Goal: Task Accomplishment & Management: Manage account settings

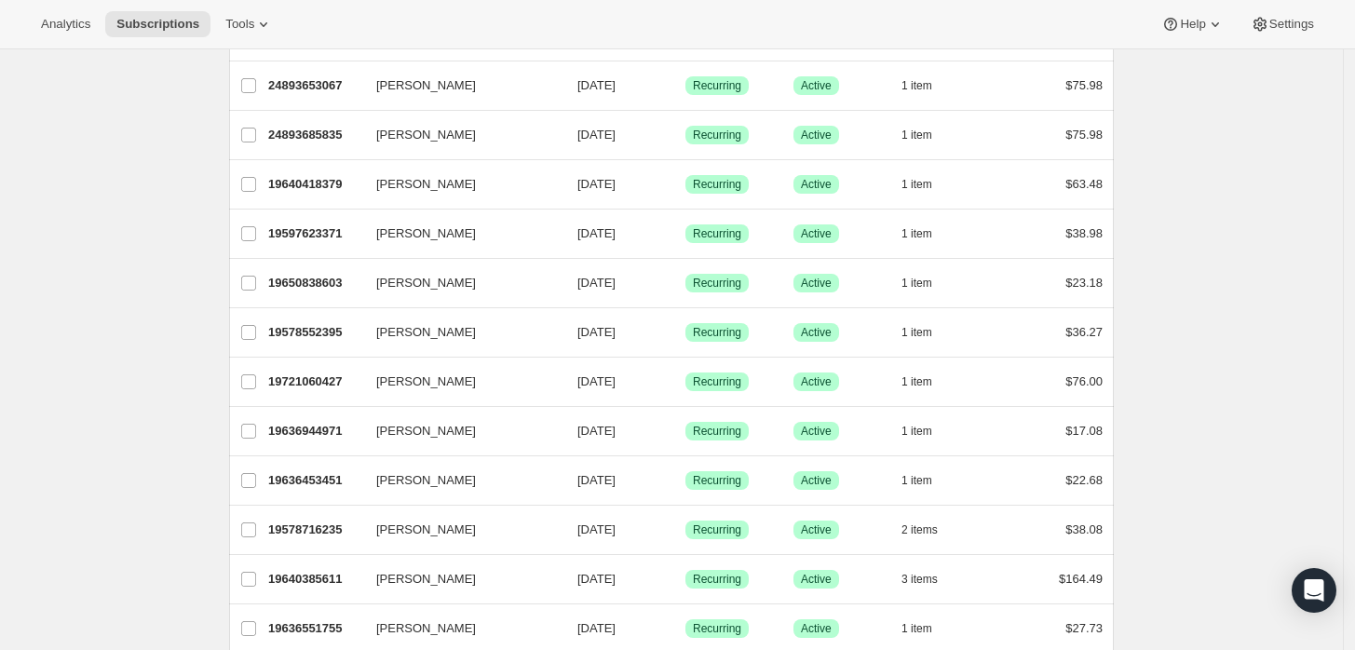
scroll to position [169, 0]
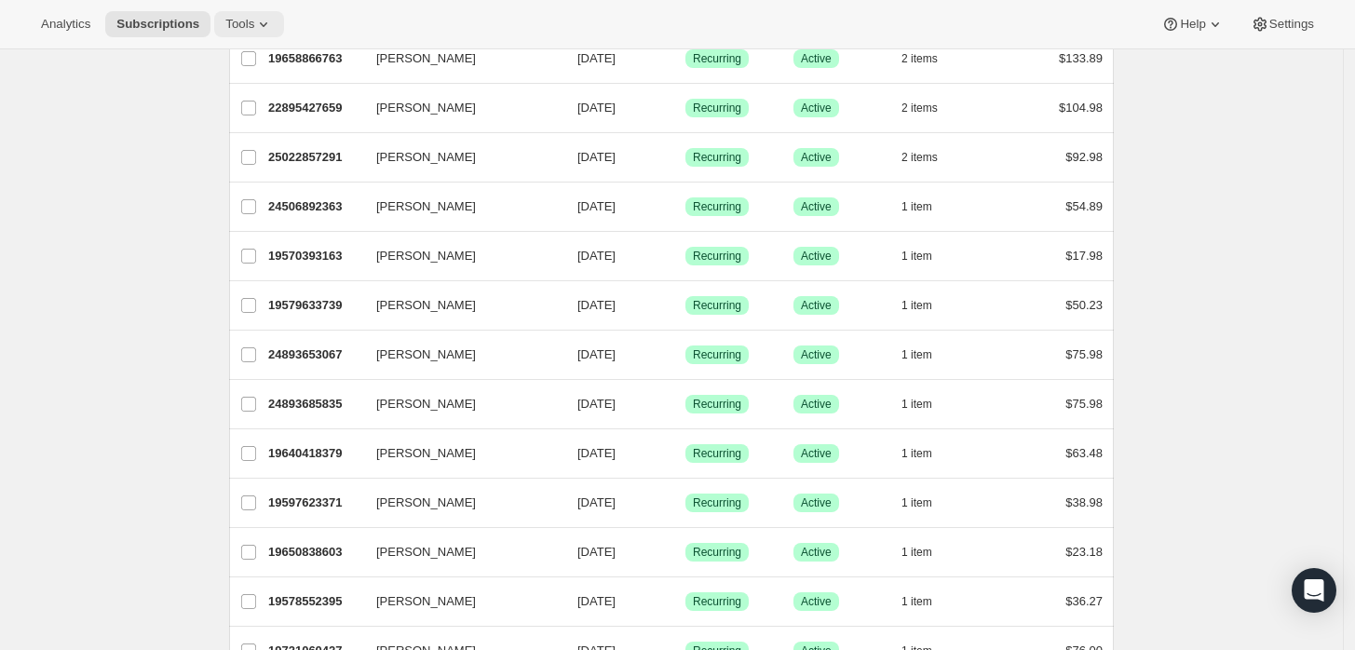
click at [254, 20] on icon at bounding box center [263, 24] width 19 height 19
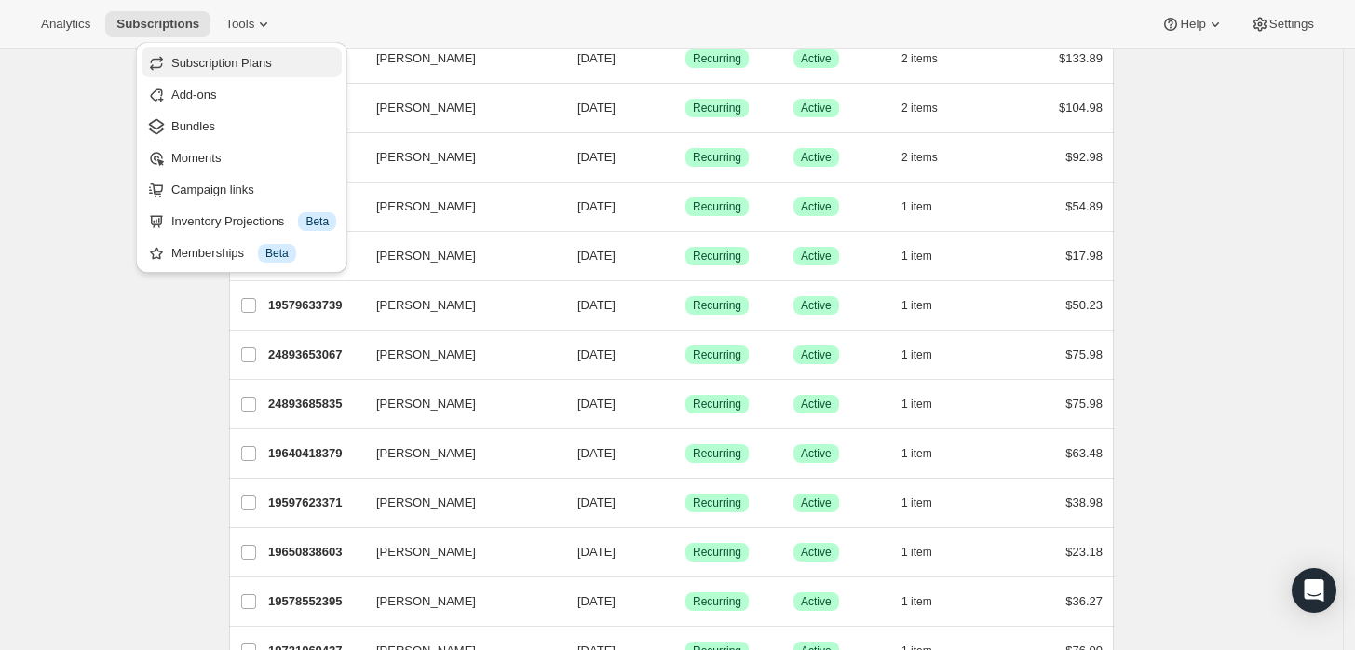
click at [234, 74] on button "Subscription Plans" at bounding box center [242, 62] width 200 height 30
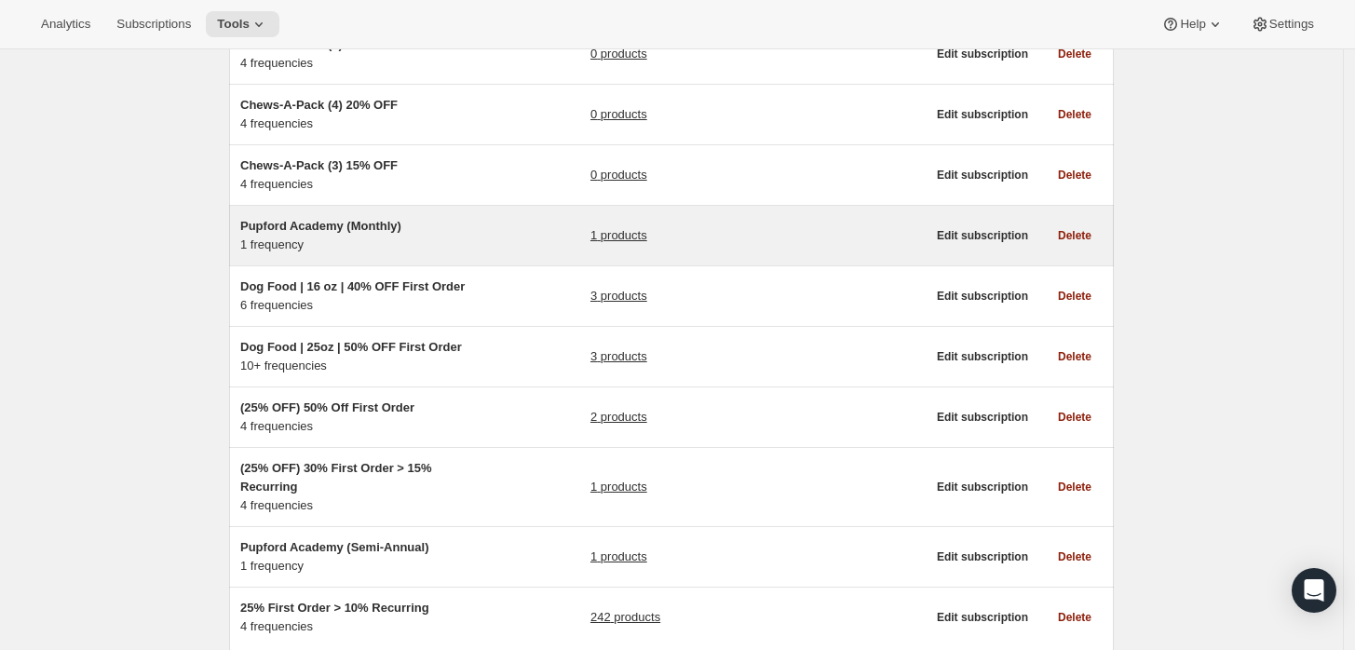
scroll to position [313, 0]
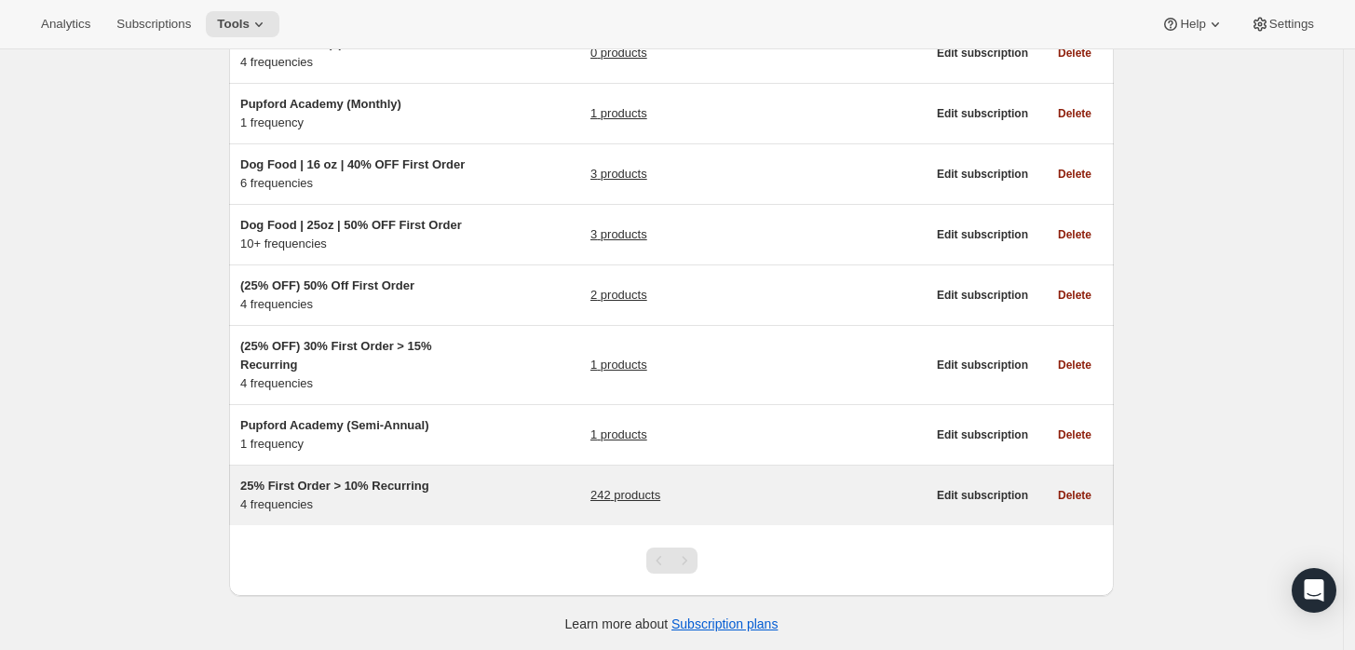
click at [465, 502] on div "25% First Order > 10% Recurring 4 frequencies" at bounding box center [356, 495] width 233 height 37
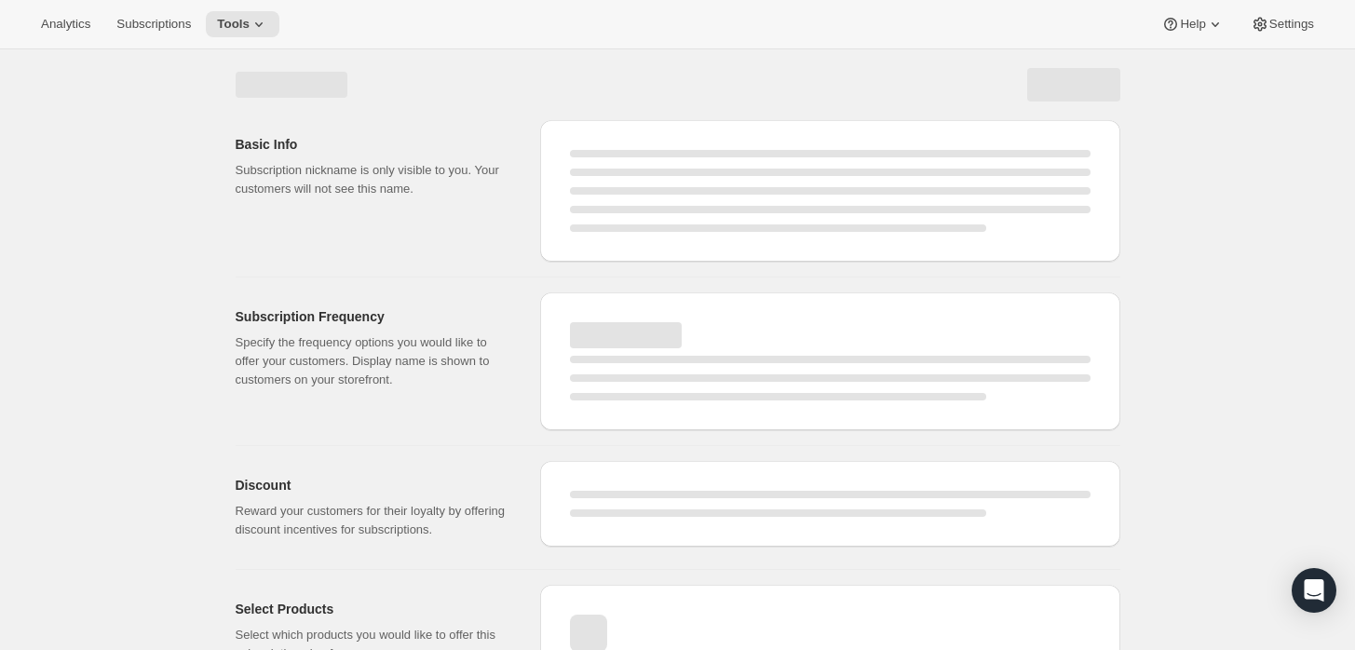
select select "WEEK"
select select "MONTH"
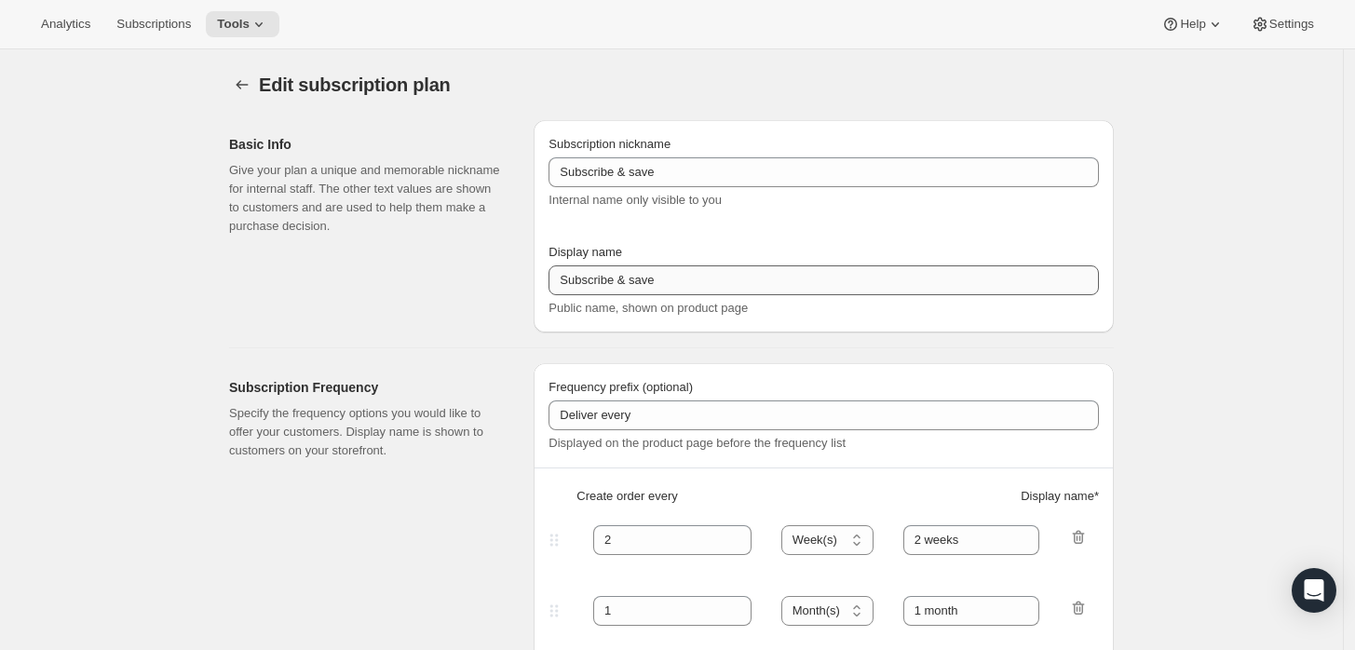
type input "25% First Order > 10% Recurring"
type input "Subscribe & Save"
select select "WEEK"
select select "MONTH"
click at [255, 88] on button "Subscription plans" at bounding box center [242, 85] width 26 height 26
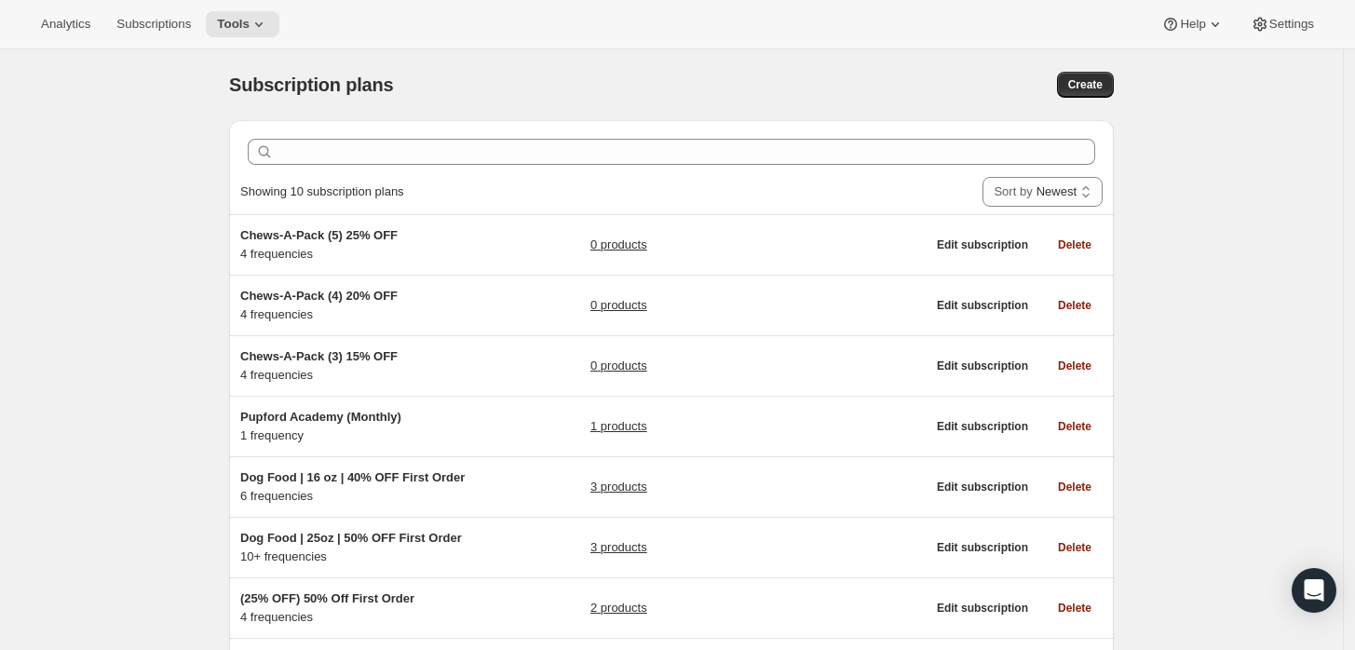
click at [204, 7] on div "Analytics Subscriptions Tools Help Settings" at bounding box center [677, 24] width 1355 height 49
click at [249, 34] on button "Tools" at bounding box center [243, 24] width 74 height 26
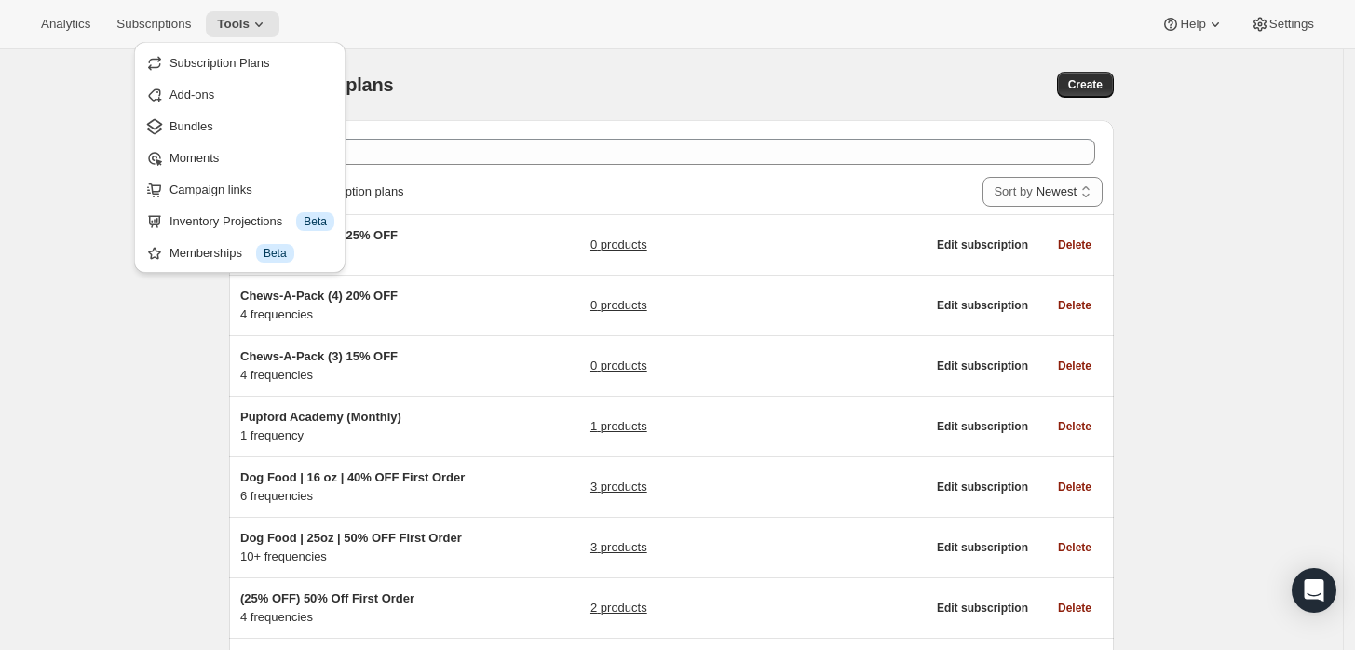
click at [78, 181] on div "Subscription plans. This page is ready Subscription plans Create Clear Showing …" at bounding box center [671, 506] width 1343 height 915
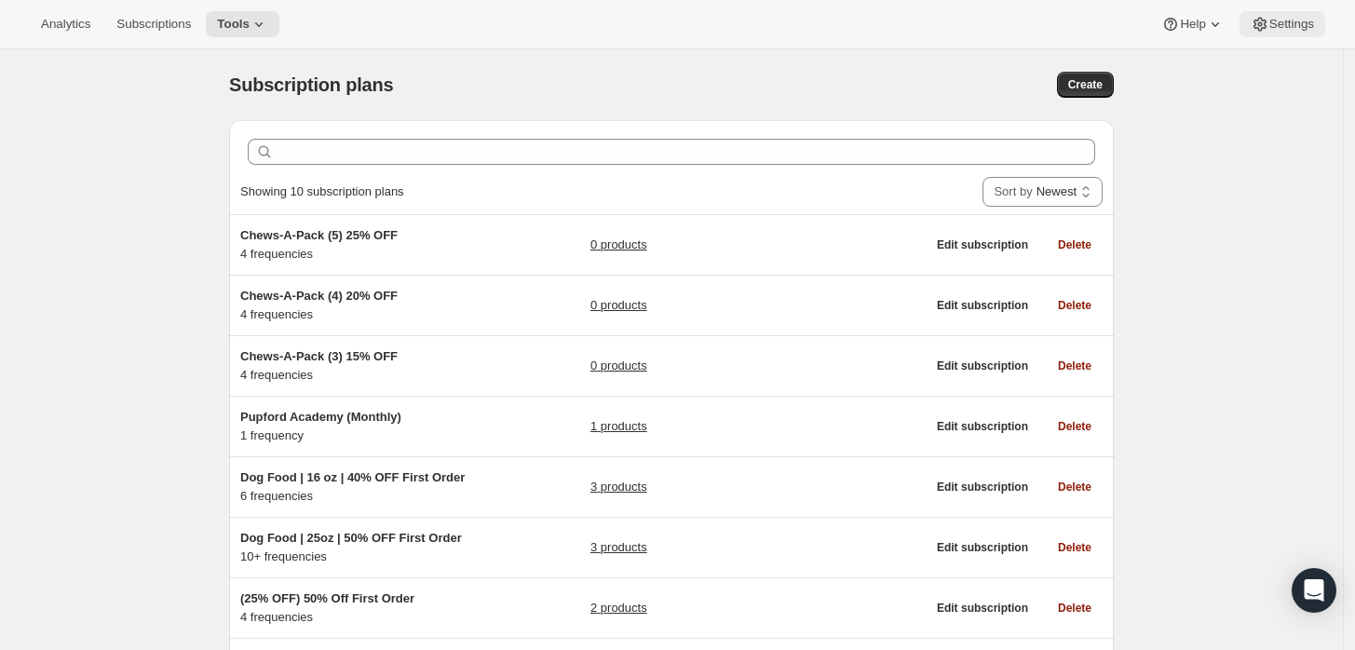
click at [1276, 33] on button "Settings" at bounding box center [1282, 24] width 86 height 26
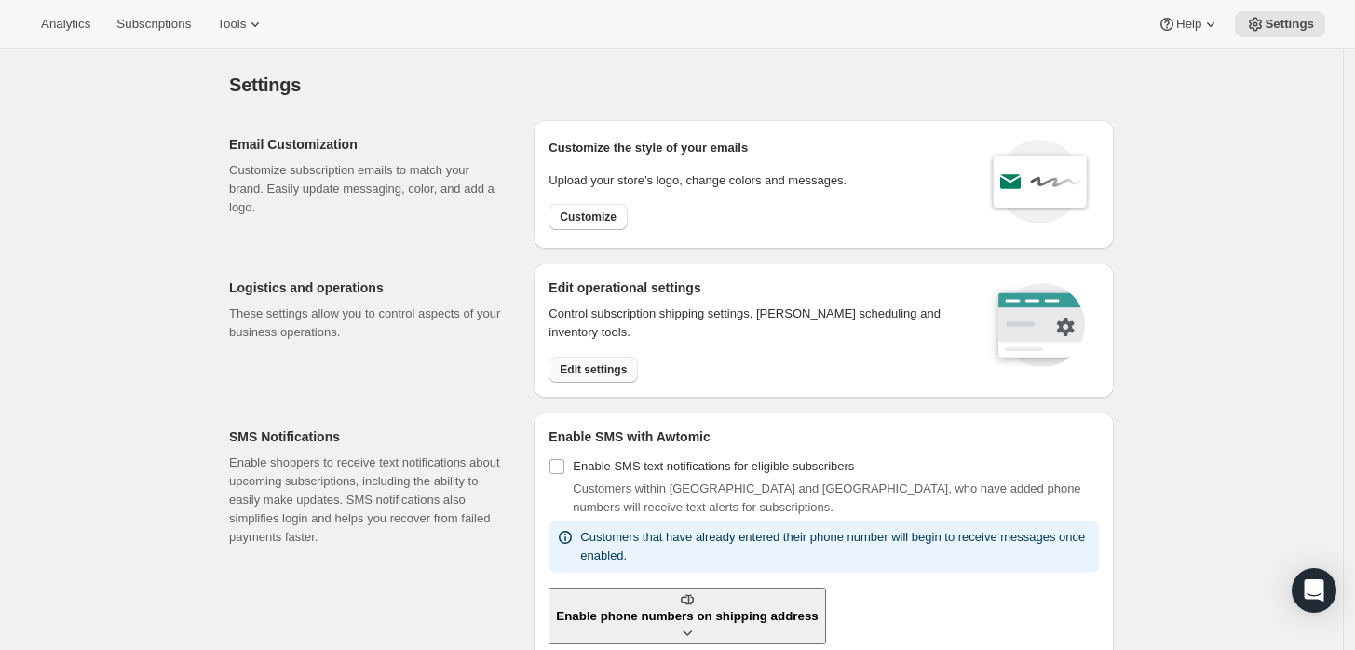
click at [618, 363] on span "Edit settings" at bounding box center [593, 369] width 67 height 15
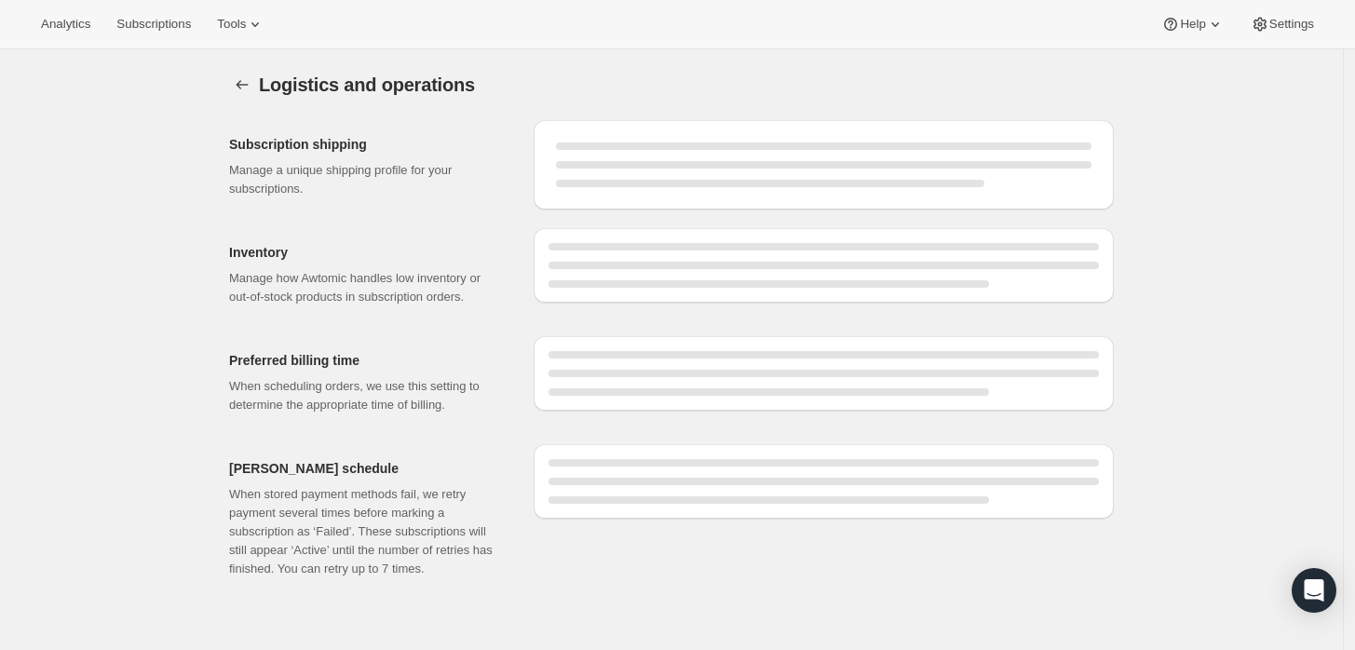
select select "DAY"
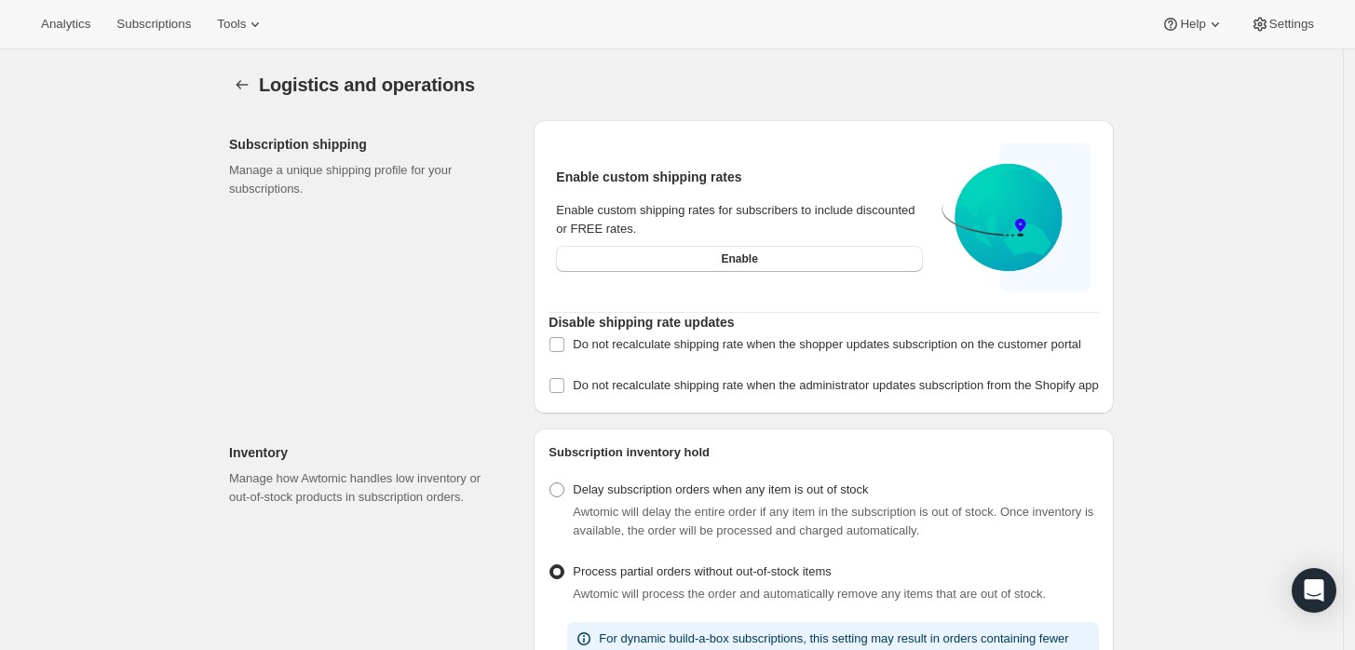
click at [239, 76] on icon "Settings" at bounding box center [242, 84] width 19 height 19
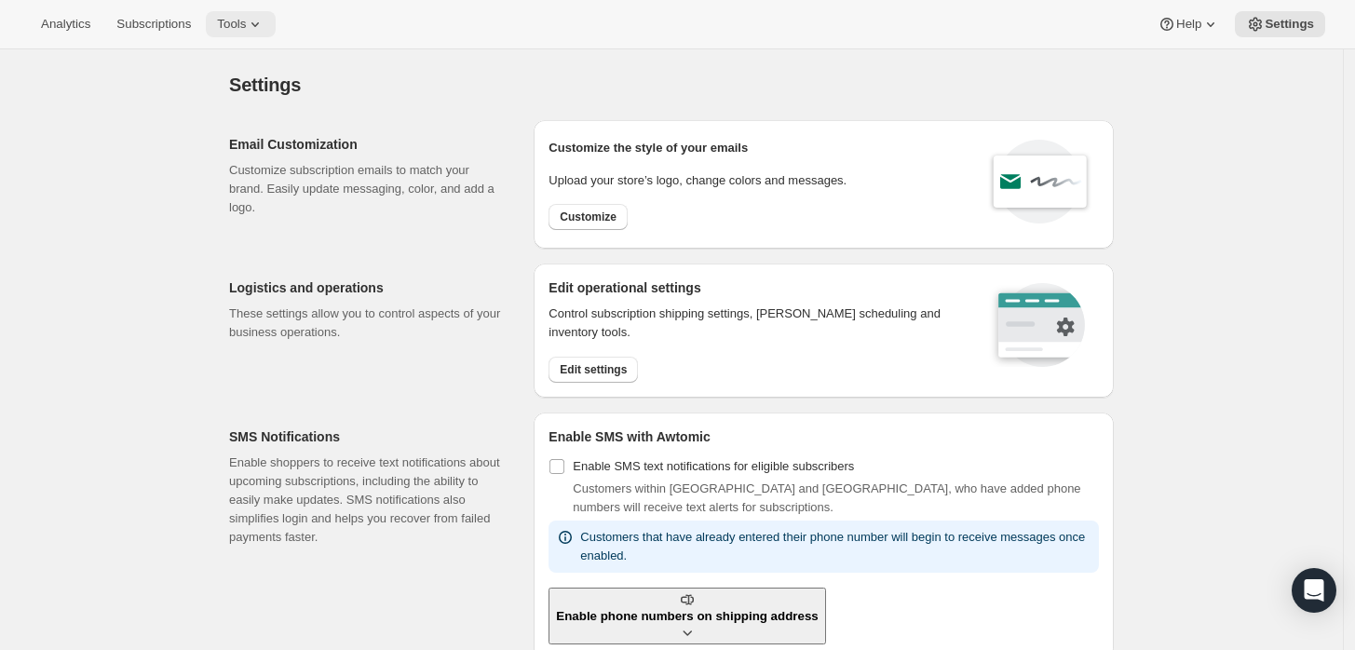
click at [223, 28] on span "Tools" at bounding box center [231, 24] width 29 height 15
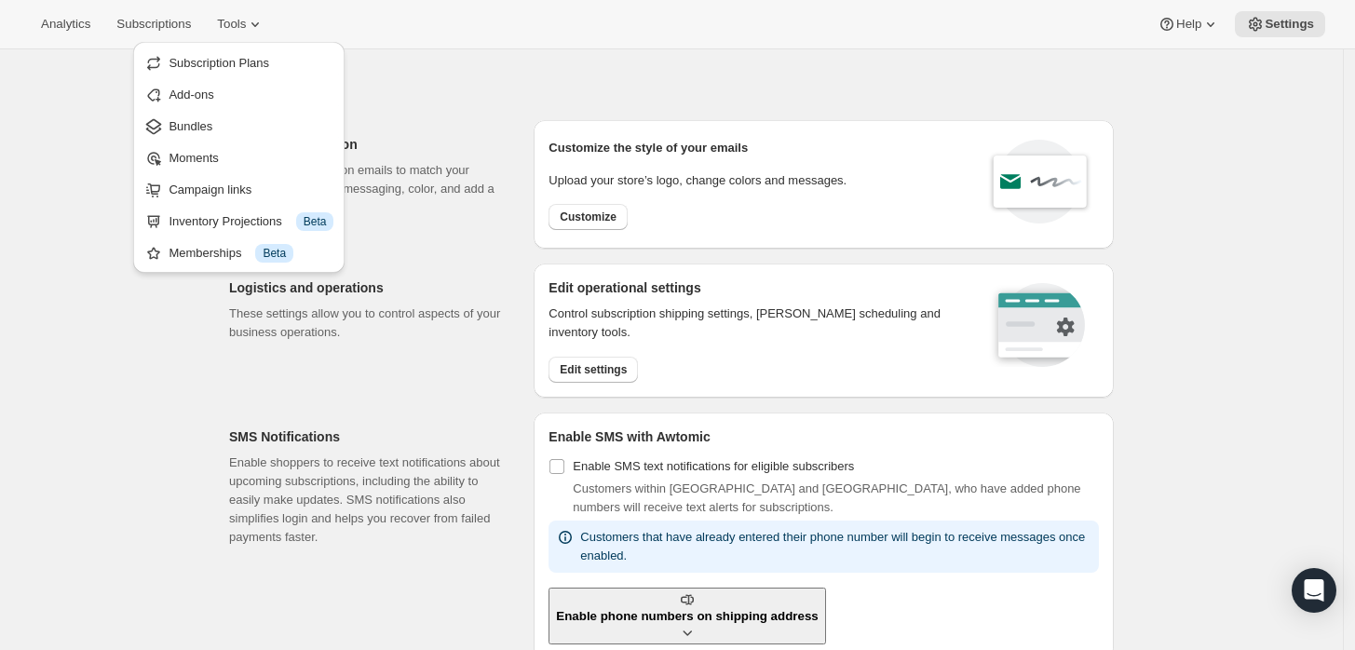
click at [395, 93] on div "Settings" at bounding box center [671, 85] width 885 height 26
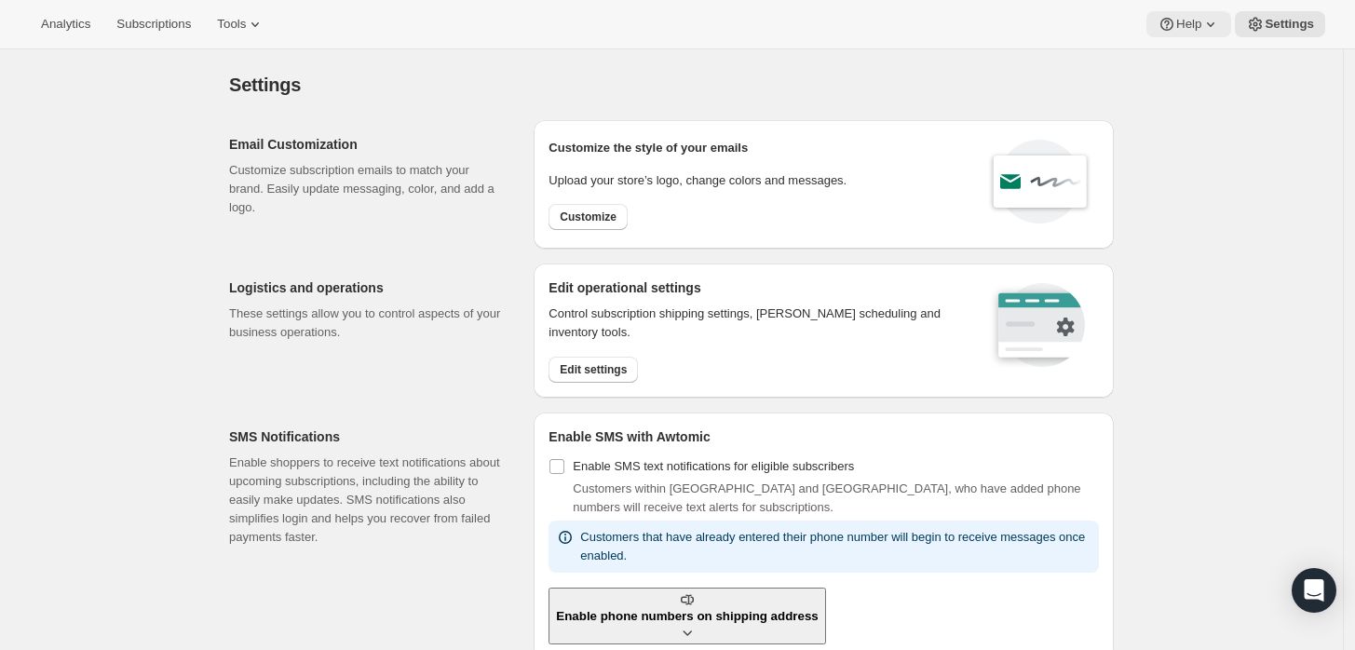
click at [1207, 29] on icon at bounding box center [1210, 24] width 19 height 19
click at [1274, 20] on span "Settings" at bounding box center [1288, 24] width 49 height 15
drag, startPoint x: 1110, startPoint y: 394, endPoint x: 1205, endPoint y: 308, distance: 127.9
